Goal: Transaction & Acquisition: Purchase product/service

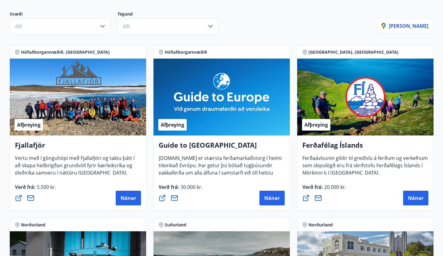
scroll to position [74, 0]
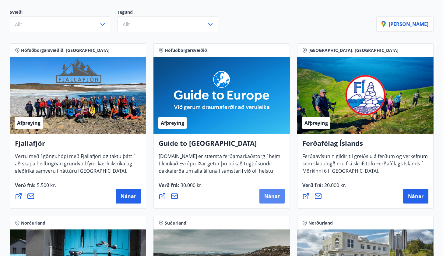
click at [277, 198] on span "Nánar" at bounding box center [272, 196] width 16 height 7
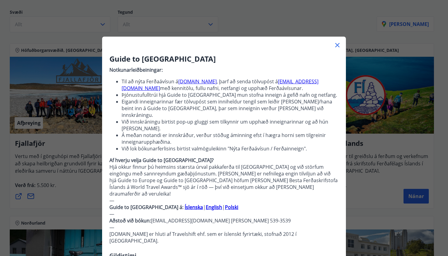
drag, startPoint x: 446, startPoint y: 91, endPoint x: 446, endPoint y: 118, distance: 26.8
click at [446, 118] on div at bounding box center [224, 128] width 448 height 256
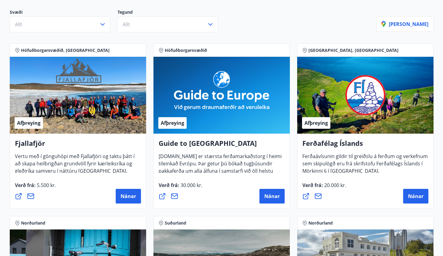
click at [164, 196] on icon at bounding box center [162, 195] width 7 height 7
click at [273, 198] on span "Nánar" at bounding box center [272, 196] width 16 height 7
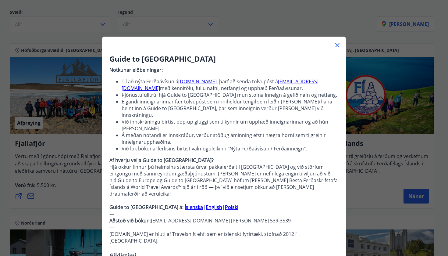
drag, startPoint x: 445, startPoint y: 38, endPoint x: 448, endPoint y: 100, distance: 62.5
click at [448, 100] on div at bounding box center [224, 128] width 448 height 256
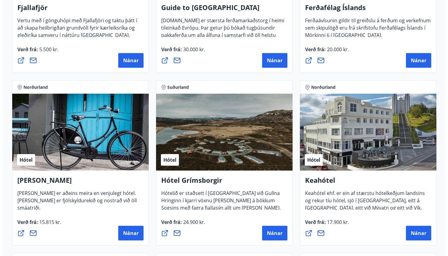
scroll to position [214, 0]
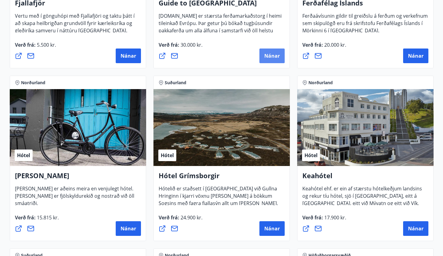
click at [278, 56] on span "Nánar" at bounding box center [272, 55] width 16 height 7
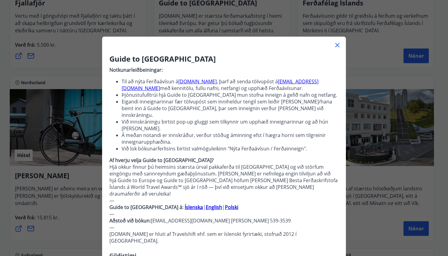
click at [213, 132] on li "Á meðan notandi er innskráður, verður stöðug áminning efst í hægra horni sem ti…" at bounding box center [230, 138] width 217 height 13
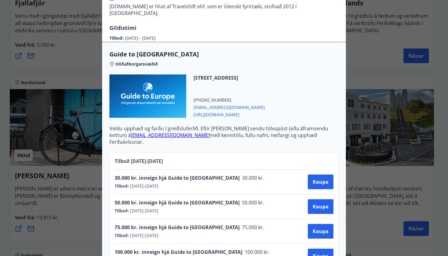
scroll to position [225, 0]
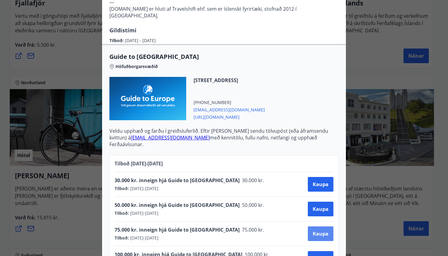
click at [317, 230] on span "Kaupa" at bounding box center [321, 233] width 16 height 7
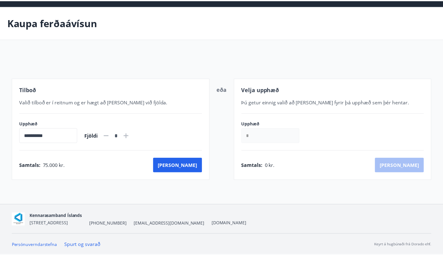
scroll to position [19, 0]
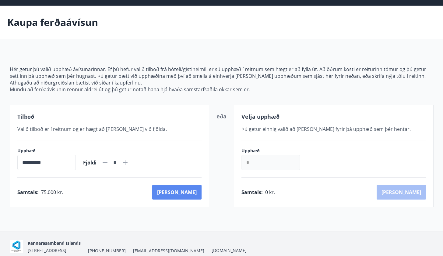
click at [195, 192] on button "[PERSON_NAME]" at bounding box center [176, 192] width 49 height 15
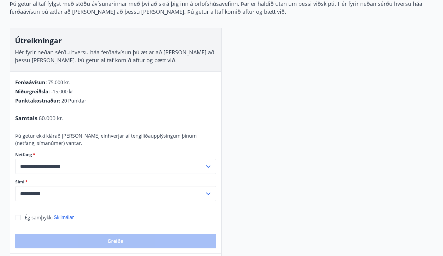
scroll to position [65, 0]
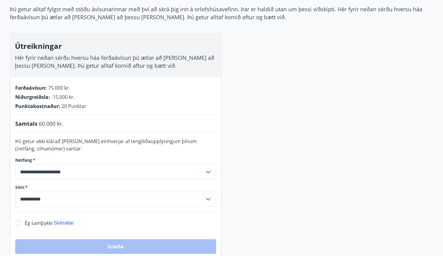
scroll to position [19, 0]
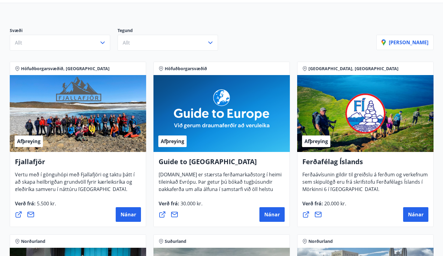
scroll to position [54, 0]
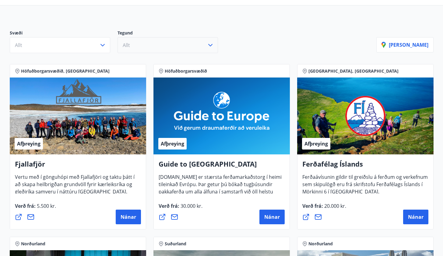
click at [185, 46] on button "Allt" at bounding box center [168, 45] width 101 height 16
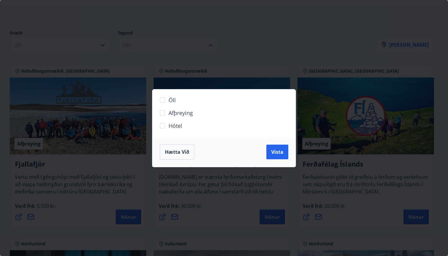
click at [180, 124] on span "Hótel" at bounding box center [175, 126] width 14 height 8
click at [279, 153] on span "Vista" at bounding box center [277, 151] width 12 height 7
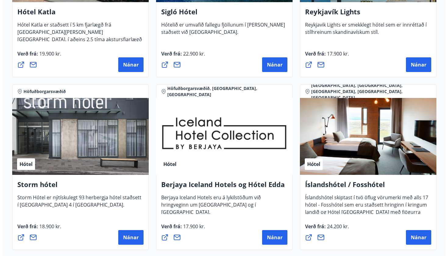
scroll to position [397, 0]
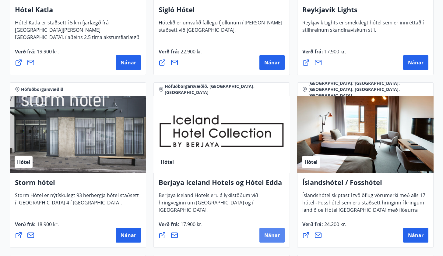
click at [267, 235] on span "Nánar" at bounding box center [272, 235] width 16 height 7
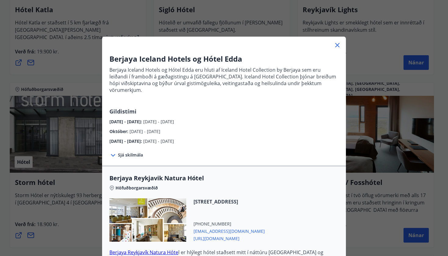
click at [284, 174] on span "Berjaya Reykjavik Natura Hótel" at bounding box center [223, 178] width 229 height 9
click at [332, 135] on div "[DATE] - [DATE] : [DATE] - [DATE]" at bounding box center [223, 140] width 229 height 10
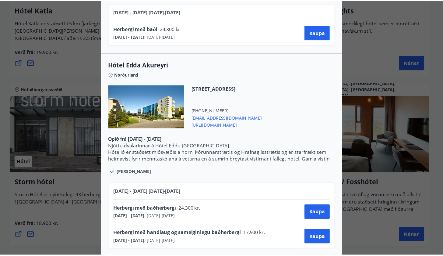
scroll to position [1294, 0]
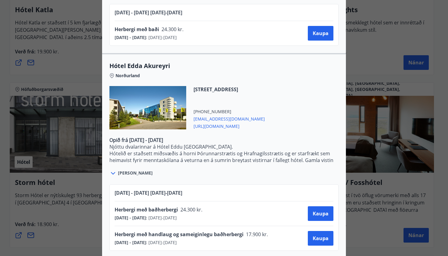
click at [410, 12] on div at bounding box center [224, 128] width 448 height 256
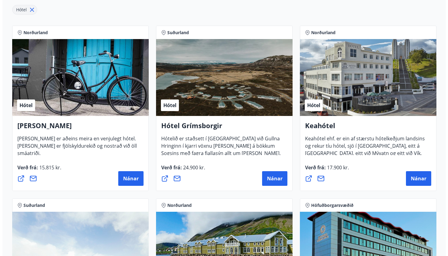
scroll to position [98, 0]
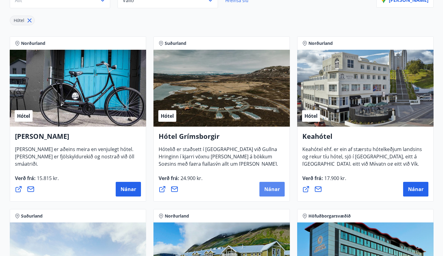
click at [279, 186] on span "Nánar" at bounding box center [272, 189] width 16 height 7
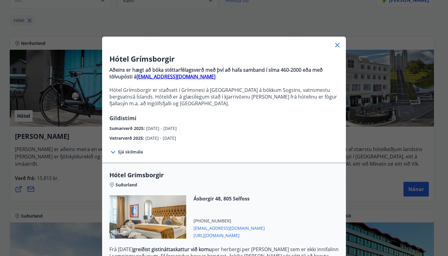
click at [296, 135] on div "Vetrarverð 2025 : [DATE] - [DATE]" at bounding box center [223, 137] width 229 height 10
click at [334, 43] on icon at bounding box center [337, 44] width 7 height 7
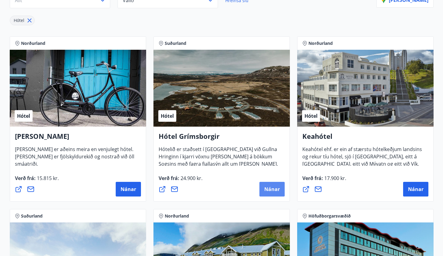
click at [273, 187] on span "Nánar" at bounding box center [272, 189] width 16 height 7
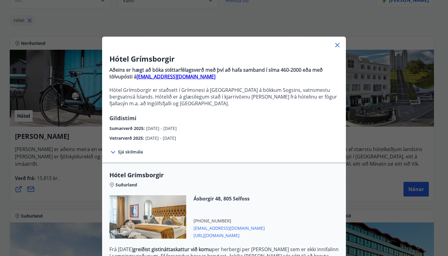
click at [271, 168] on div "Hótel Grímsborgir Suðurland Ásborgir 48, 805 Selfoss [PHONE_NUMBER] [EMAIL_ADDR…" at bounding box center [224, 252] width 244 height 181
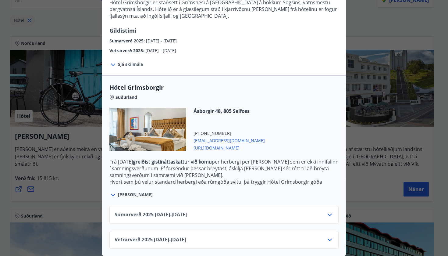
scroll to position [92, 0]
click at [328, 236] on icon at bounding box center [329, 239] width 7 height 7
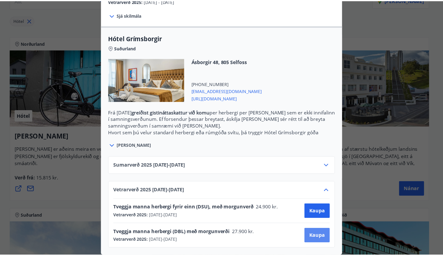
scroll to position [141, 0]
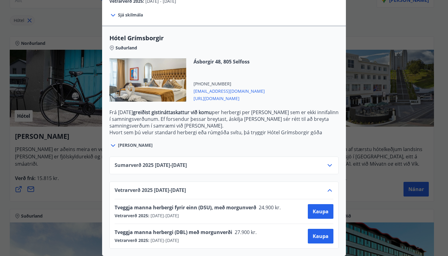
click at [265, 94] on span "[URL][DOMAIN_NAME]" at bounding box center [228, 97] width 71 height 7
